Goal: Transaction & Acquisition: Purchase product/service

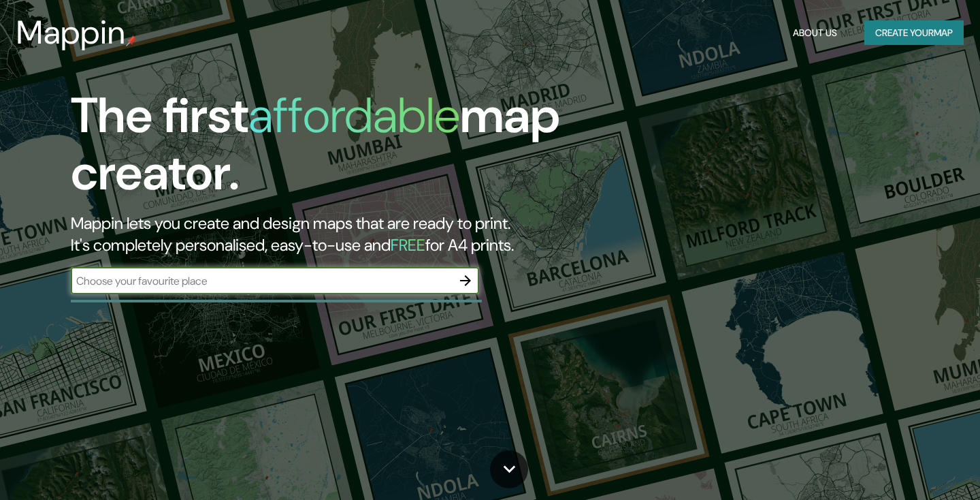
click at [188, 282] on input "text" at bounding box center [261, 281] width 381 height 16
type input "[GEOGRAPHIC_DATA]"
click at [465, 281] on icon "button" at bounding box center [465, 280] width 11 height 11
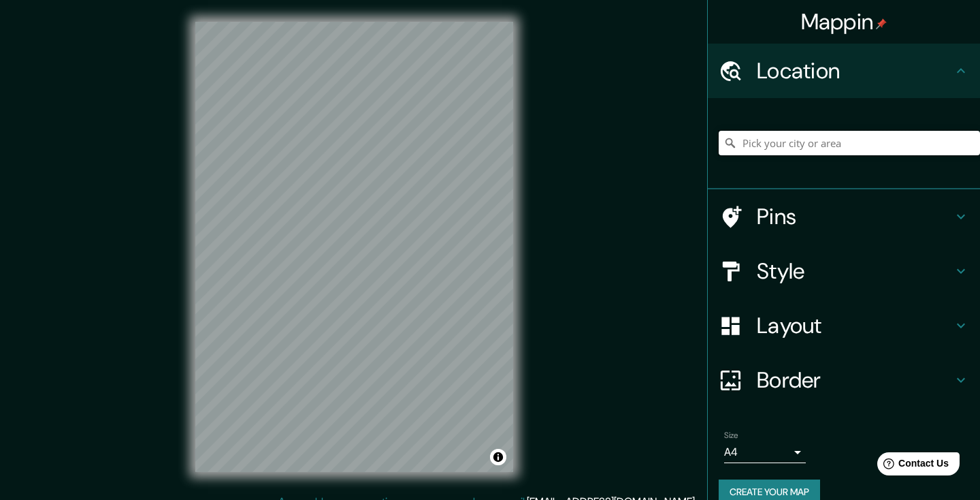
click at [771, 140] on input "Pick your city or area" at bounding box center [849, 143] width 261 height 25
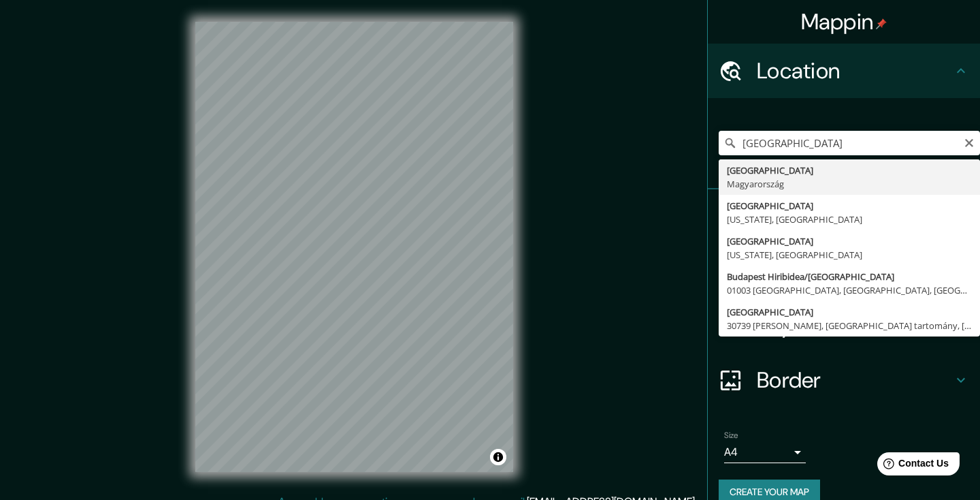
drag, startPoint x: 775, startPoint y: 168, endPoint x: 798, endPoint y: 180, distance: 26.5
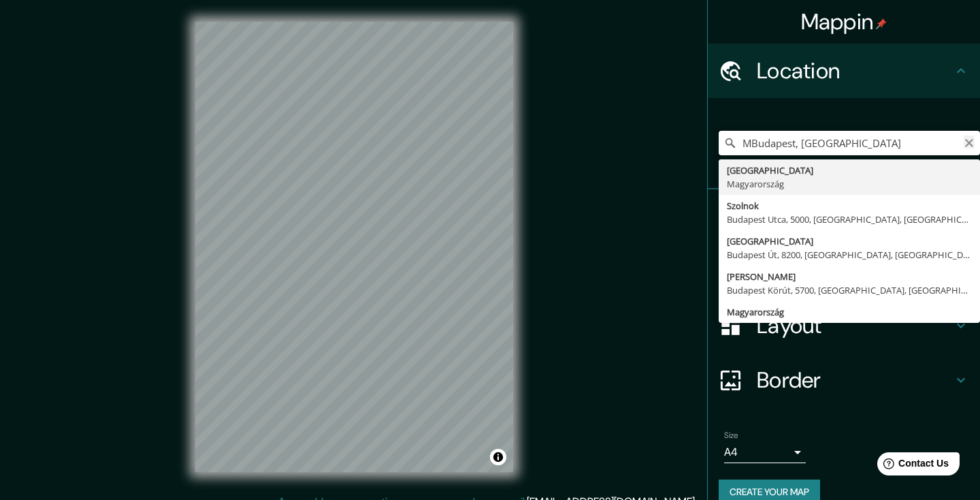
type input "MBudapest, [GEOGRAPHIC_DATA]"
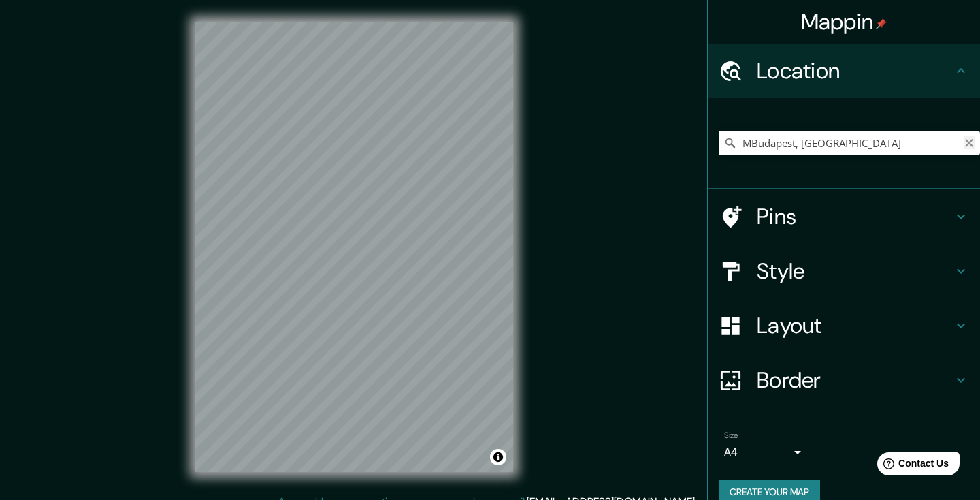
click at [968, 142] on icon "Clear" at bounding box center [969, 143] width 11 height 11
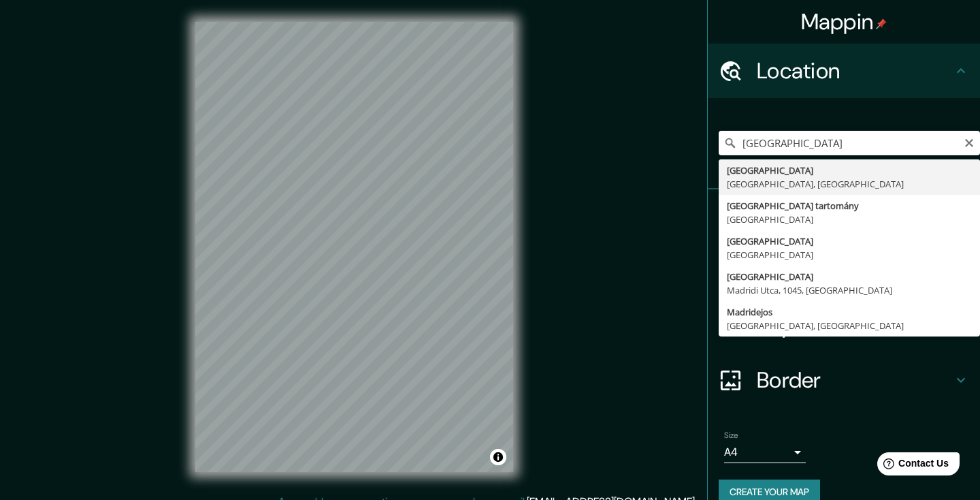
drag, startPoint x: 845, startPoint y: 153, endPoint x: 814, endPoint y: 177, distance: 38.8
type input "[GEOGRAPHIC_DATA], [GEOGRAPHIC_DATA], [GEOGRAPHIC_DATA]"
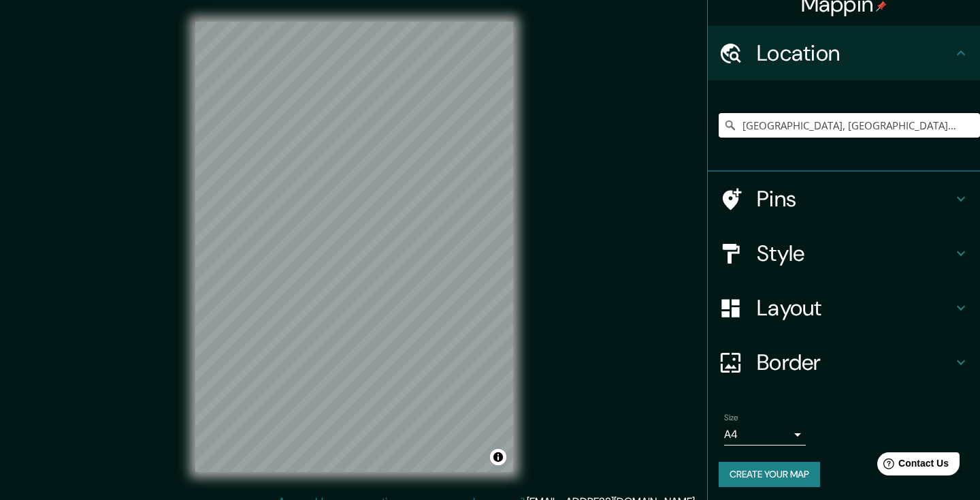
scroll to position [17, 0]
click at [501, 459] on button "Toggle attribution" at bounding box center [498, 457] width 16 height 16
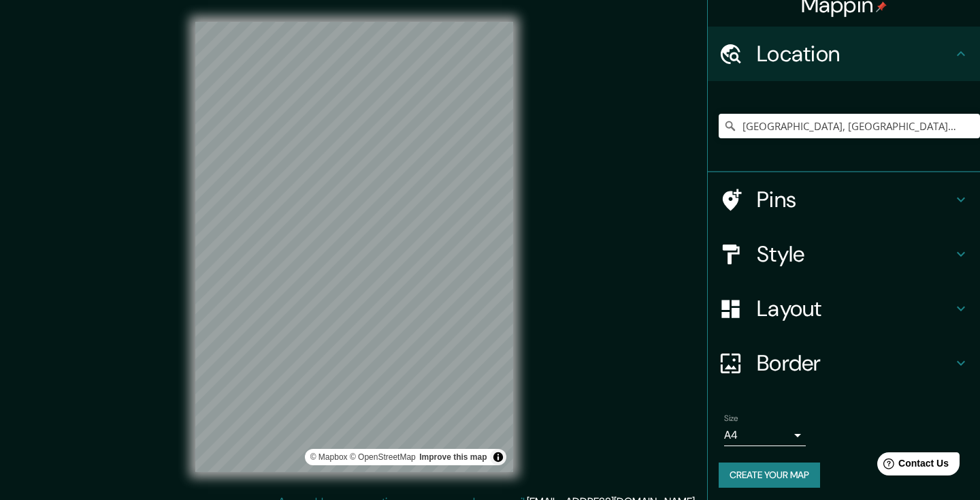
click at [501, 459] on button "Toggle attribution" at bounding box center [498, 457] width 16 height 16
click at [959, 255] on icon at bounding box center [961, 254] width 16 height 16
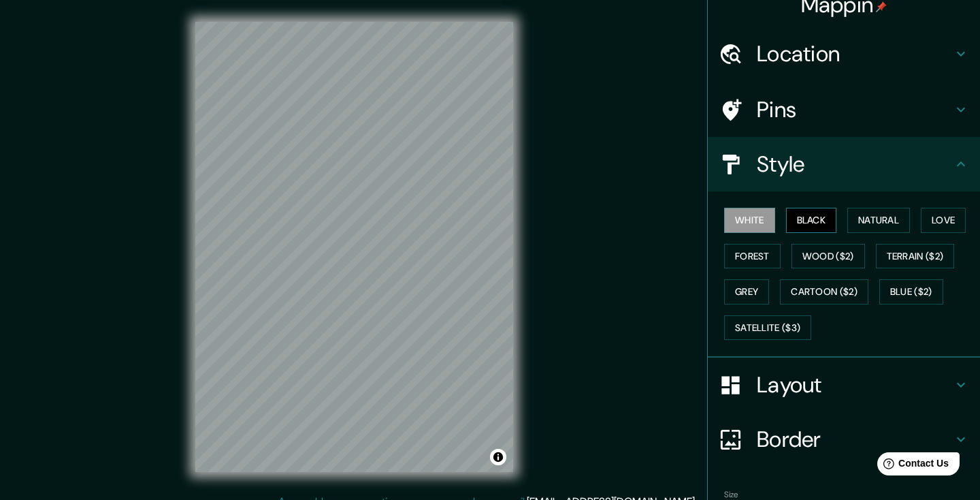
click at [819, 219] on button "Black" at bounding box center [811, 220] width 51 height 25
click at [890, 225] on button "Natural" at bounding box center [878, 220] width 63 height 25
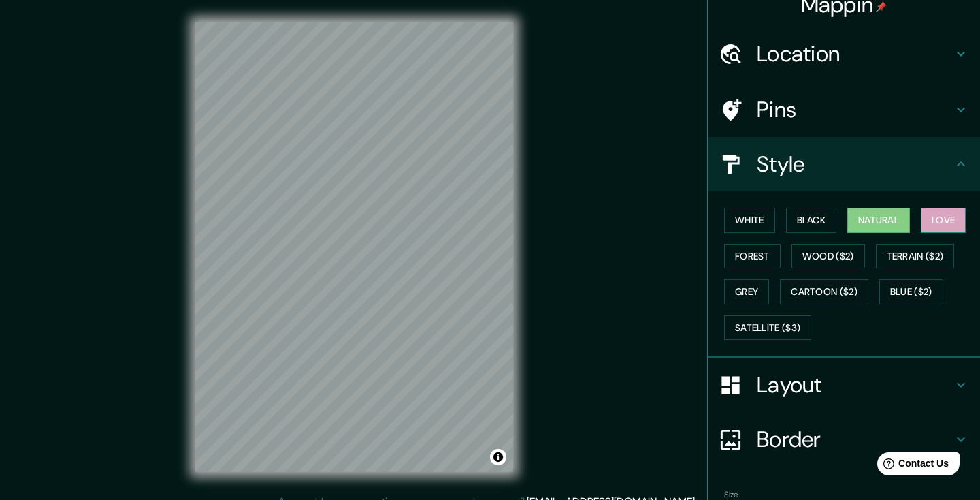
click at [939, 222] on button "Love" at bounding box center [943, 220] width 45 height 25
click at [739, 250] on button "Forest" at bounding box center [752, 256] width 56 height 25
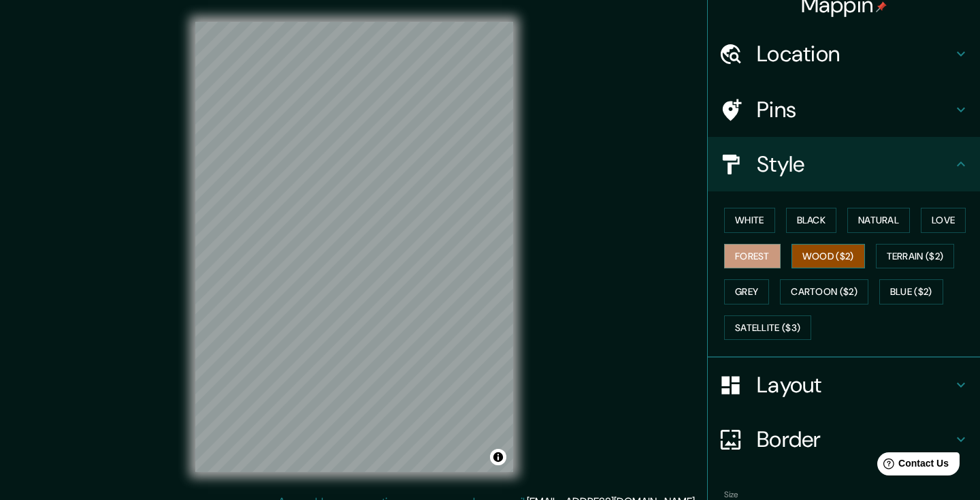
click at [825, 259] on button "Wood ($2)" at bounding box center [829, 256] width 74 height 25
click at [924, 251] on button "Terrain ($2)" at bounding box center [915, 256] width 79 height 25
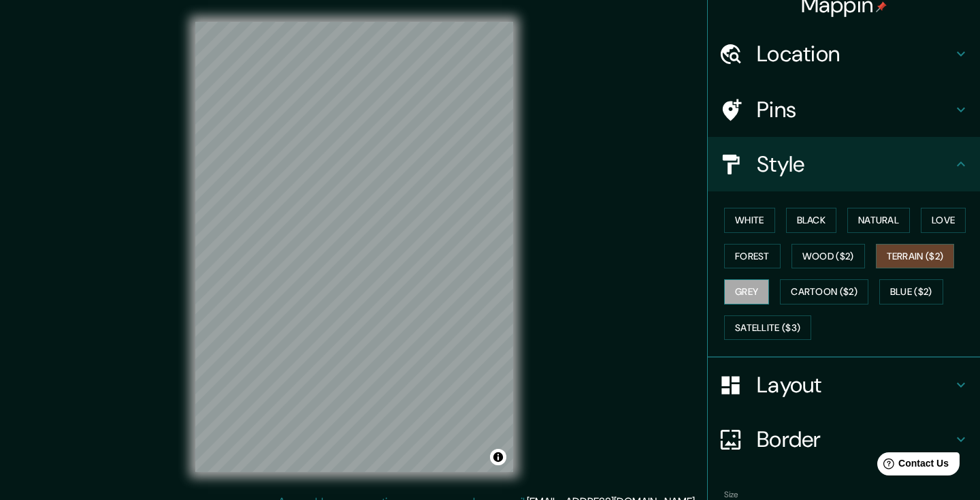
click at [760, 287] on button "Grey" at bounding box center [746, 291] width 45 height 25
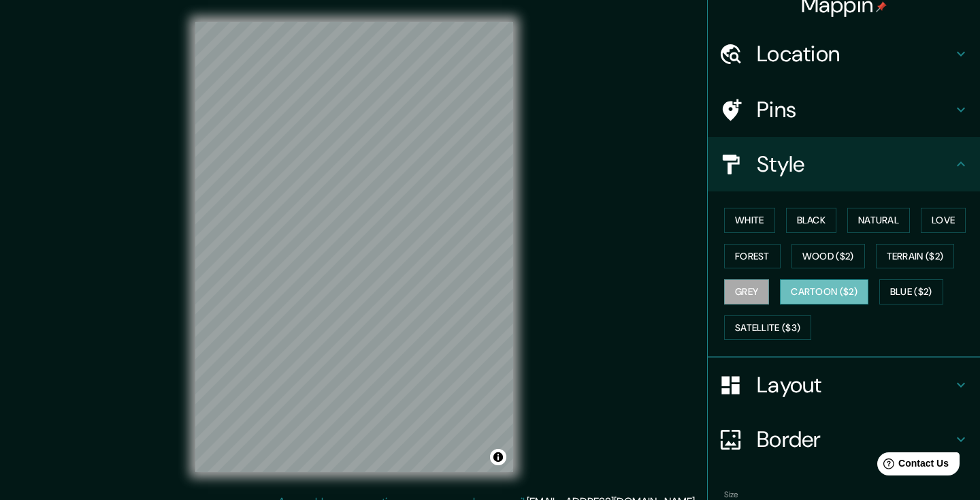
click at [839, 294] on button "Cartoon ($2)" at bounding box center [824, 291] width 88 height 25
click at [905, 295] on button "Blue ($2)" at bounding box center [911, 291] width 64 height 25
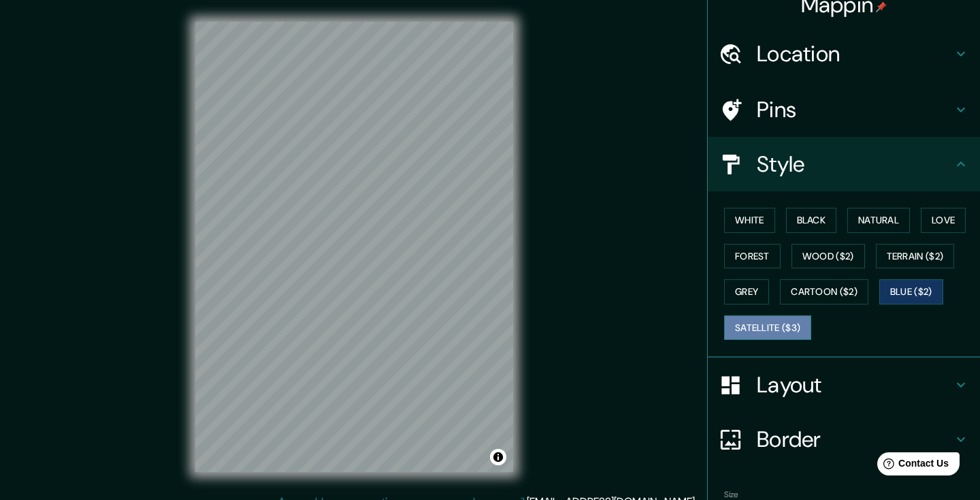
click at [792, 327] on button "Satellite ($3)" at bounding box center [767, 327] width 87 height 25
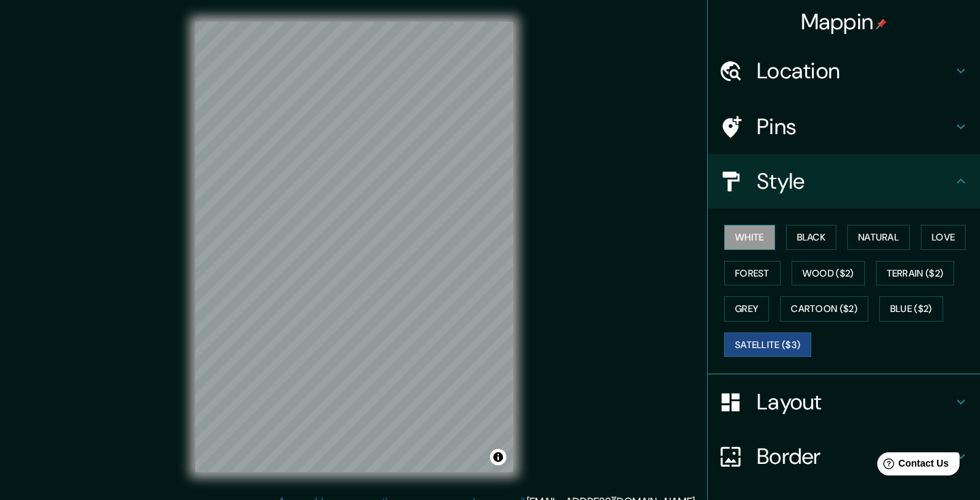
scroll to position [0, 0]
click at [754, 238] on button "White" at bounding box center [749, 237] width 51 height 25
click at [824, 235] on button "Black" at bounding box center [811, 237] width 51 height 25
click at [759, 231] on button "White" at bounding box center [749, 237] width 51 height 25
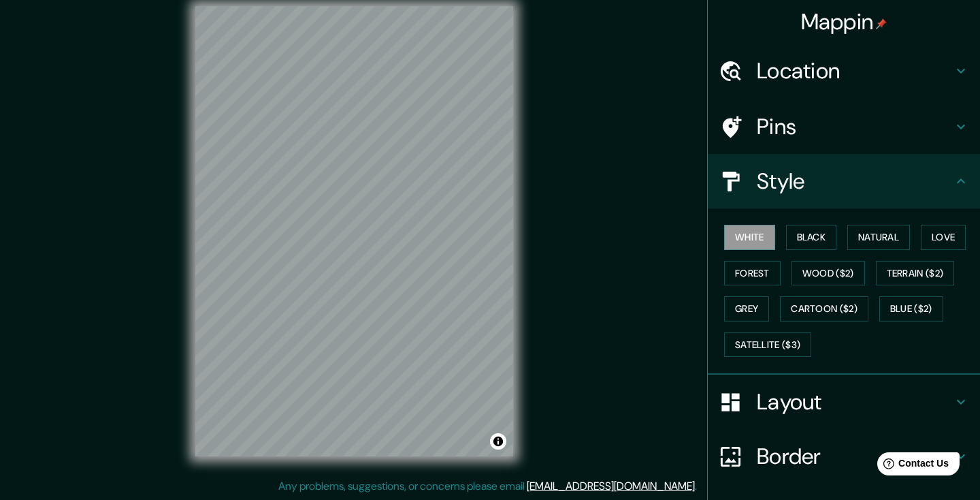
click at [927, 391] on h4 "Layout" at bounding box center [855, 401] width 196 height 27
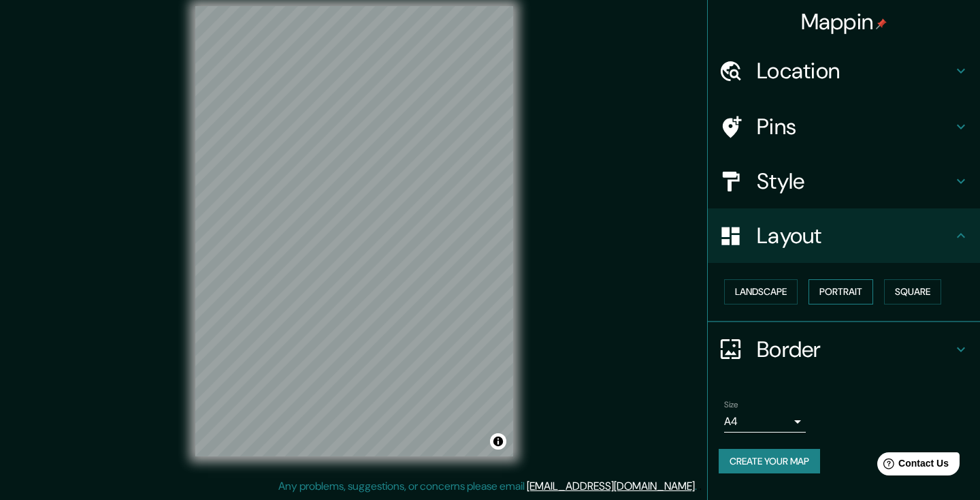
click at [856, 289] on button "Portrait" at bounding box center [841, 291] width 65 height 25
click at [850, 285] on button "Portrait" at bounding box center [841, 291] width 65 height 25
click at [768, 284] on button "Landscape" at bounding box center [761, 291] width 74 height 25
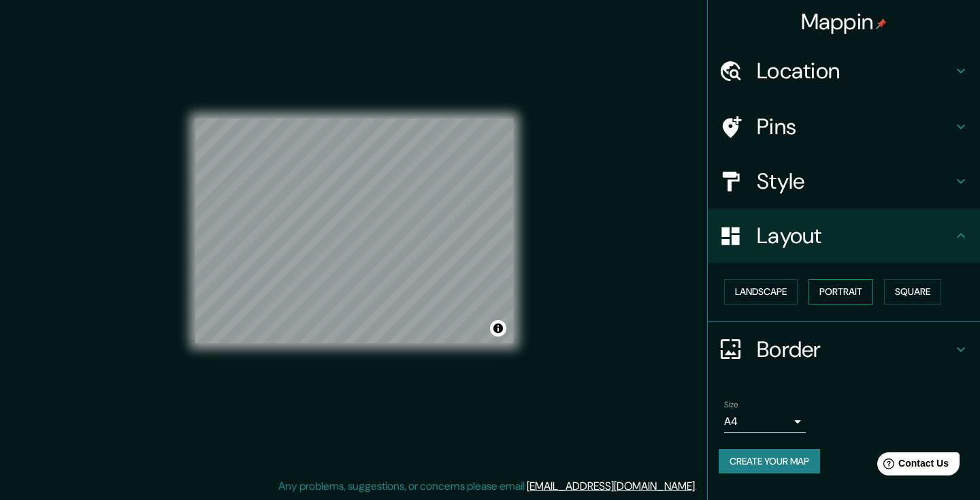
click at [823, 289] on button "Portrait" at bounding box center [841, 291] width 65 height 25
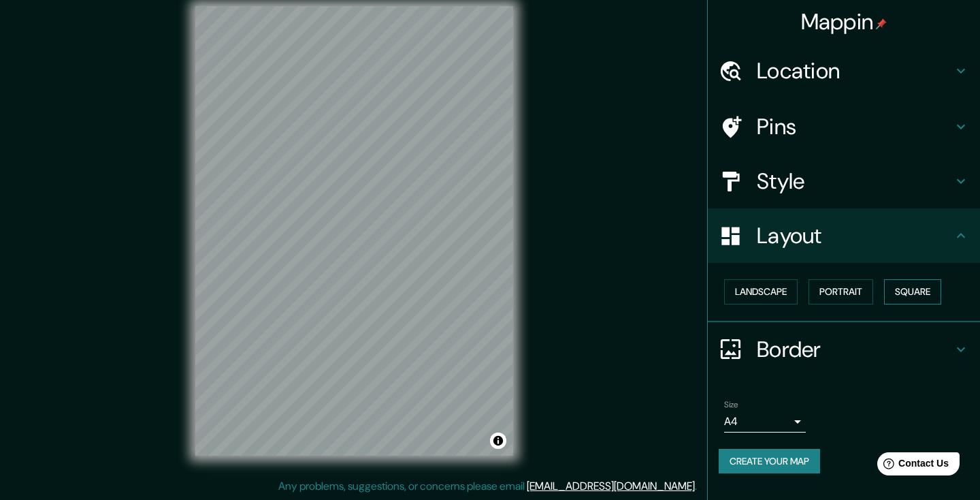
click at [917, 291] on button "Square" at bounding box center [912, 291] width 57 height 25
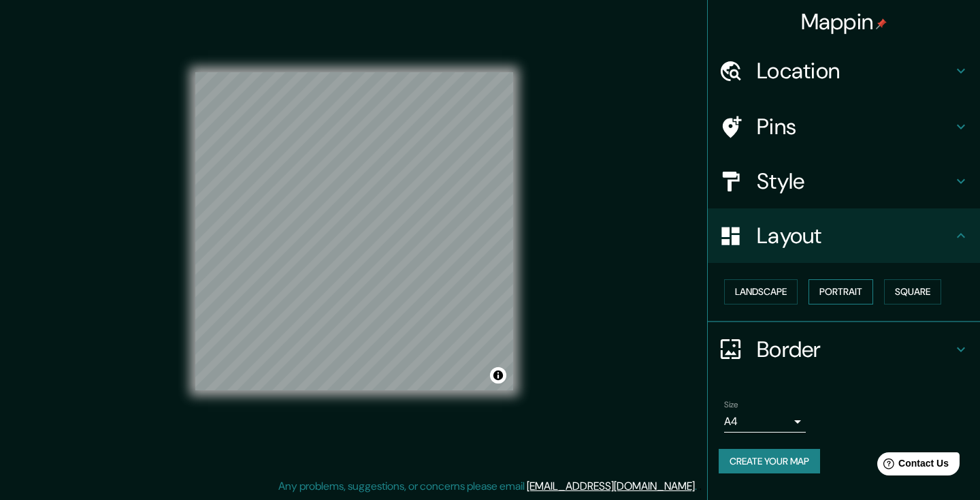
click at [852, 291] on button "Portrait" at bounding box center [841, 291] width 65 height 25
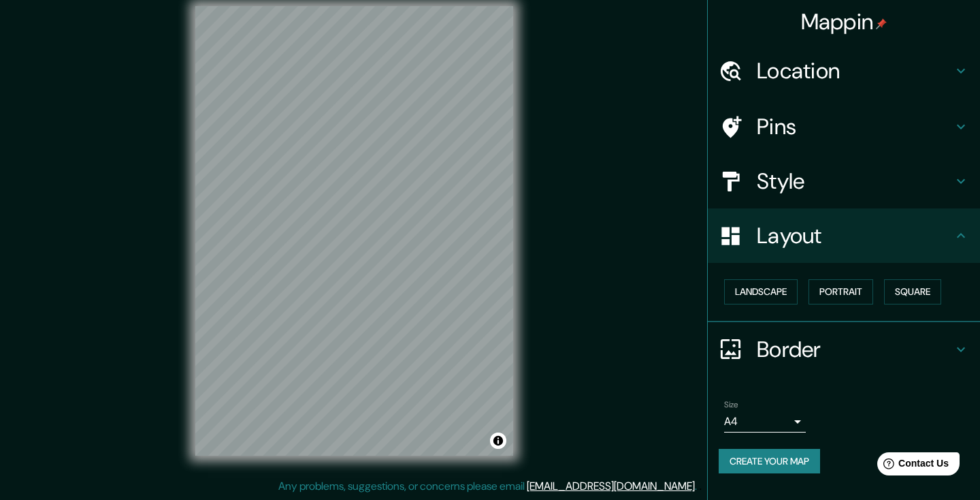
scroll to position [16, 0]
click at [867, 351] on h4 "Border" at bounding box center [855, 349] width 196 height 27
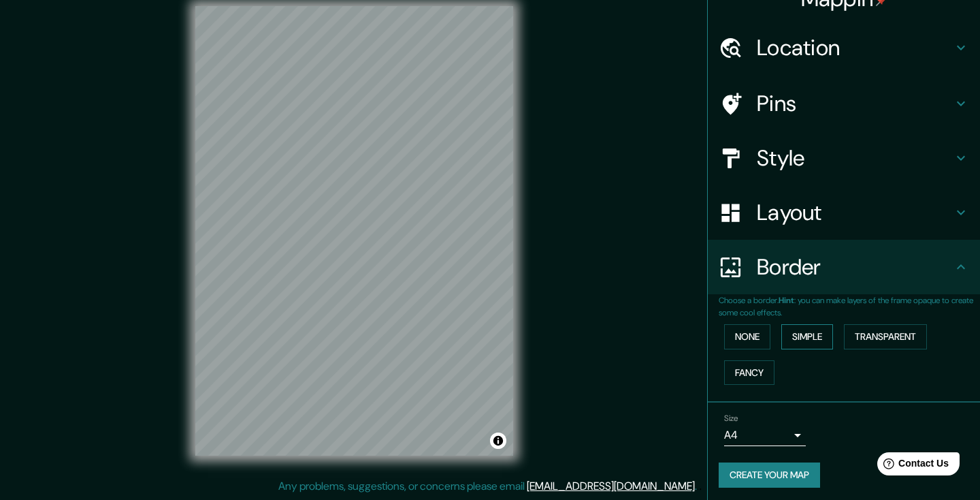
scroll to position [22, 0]
click at [762, 338] on button "None" at bounding box center [747, 337] width 46 height 25
click at [816, 334] on button "Simple" at bounding box center [807, 337] width 52 height 25
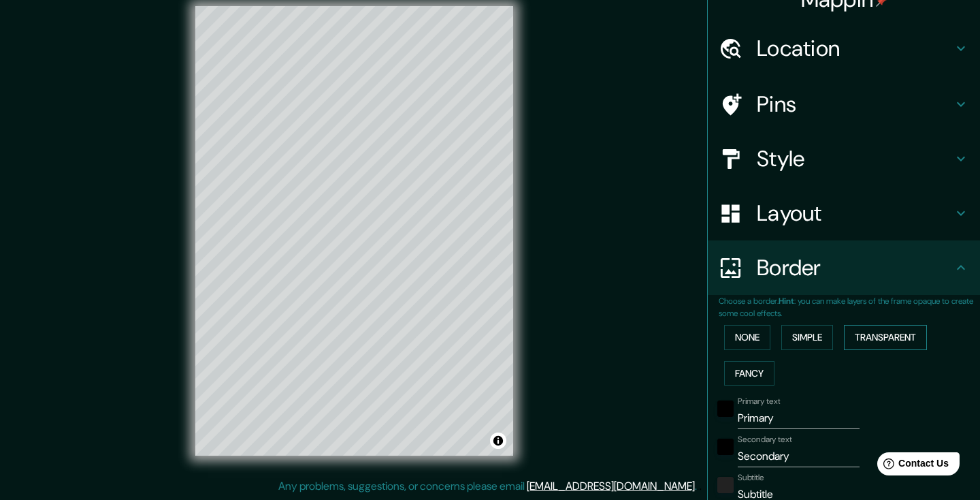
click at [899, 325] on button "Transparent" at bounding box center [885, 337] width 83 height 25
click at [747, 368] on button "Fancy" at bounding box center [749, 373] width 50 height 25
click at [752, 331] on button "None" at bounding box center [747, 337] width 46 height 25
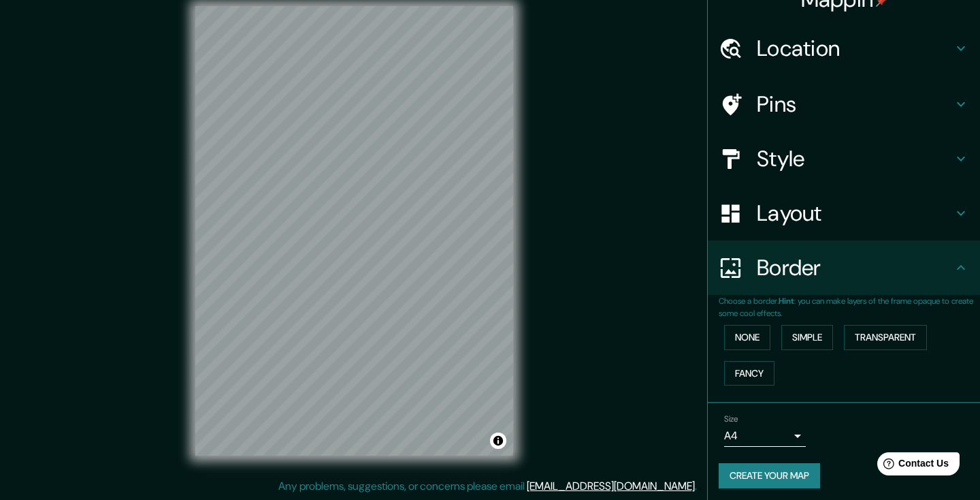
scroll to position [16, 0]
click at [757, 471] on button "Create your map" at bounding box center [769, 475] width 101 height 25
click at [771, 464] on button "Create your map" at bounding box center [769, 475] width 101 height 25
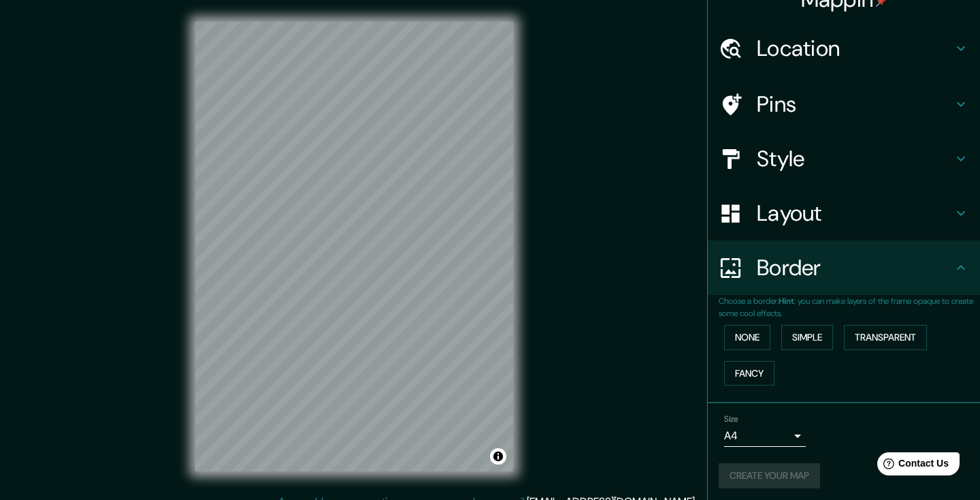
scroll to position [0, 0]
click at [248, 246] on div at bounding box center [245, 245] width 11 height 11
